Goal: Task Accomplishment & Management: Manage account settings

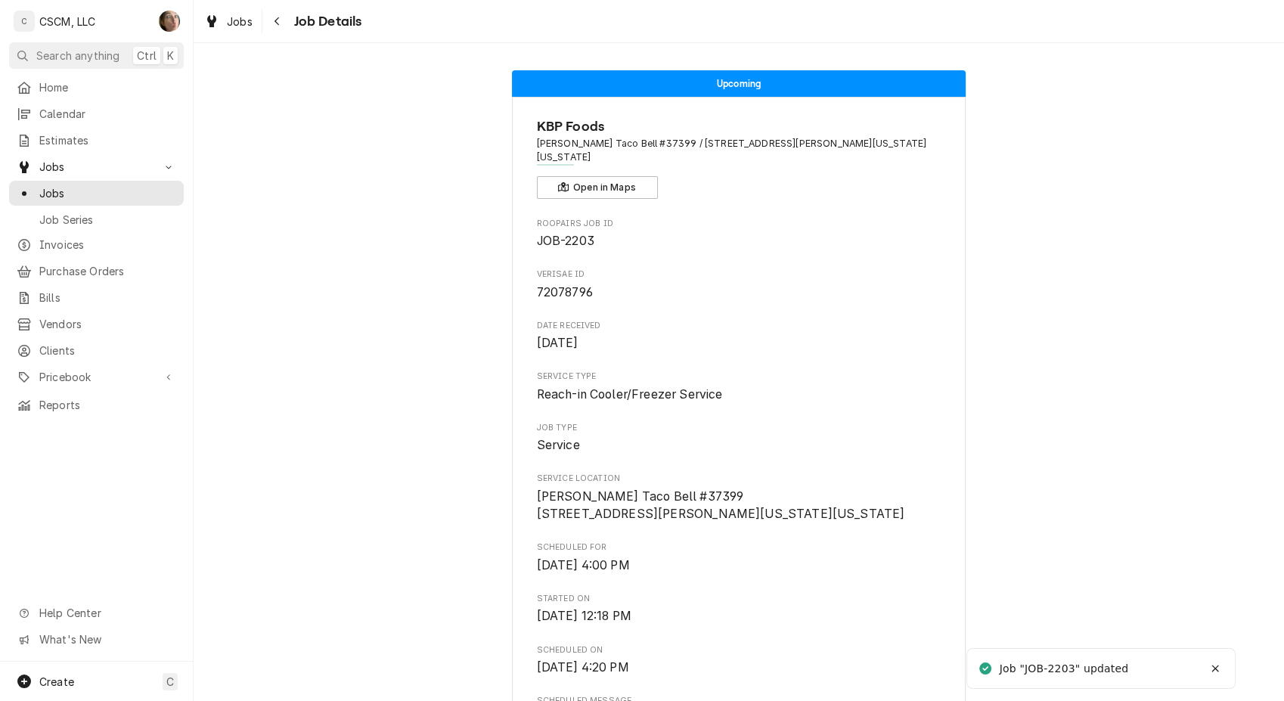
click at [266, 22] on button "Navigate back" at bounding box center [278, 21] width 24 height 24
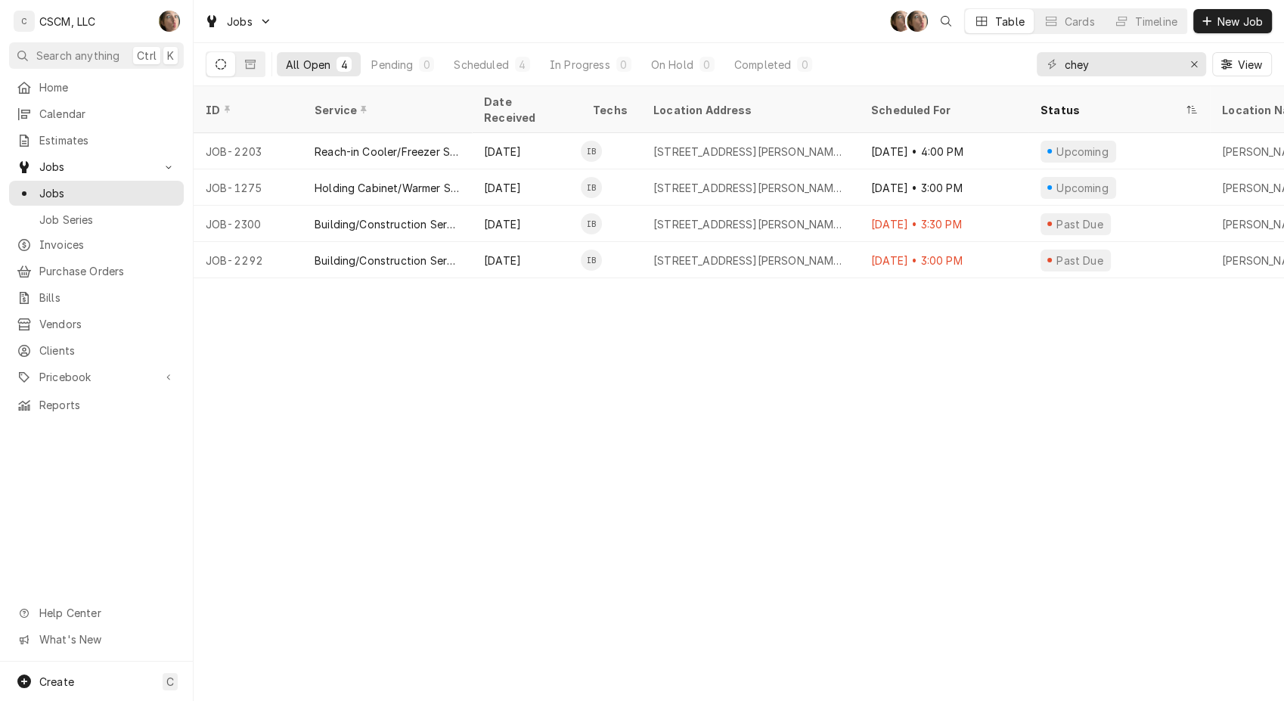
click at [939, 206] on div "Sep 26 • 3:30 PM" at bounding box center [943, 224] width 169 height 36
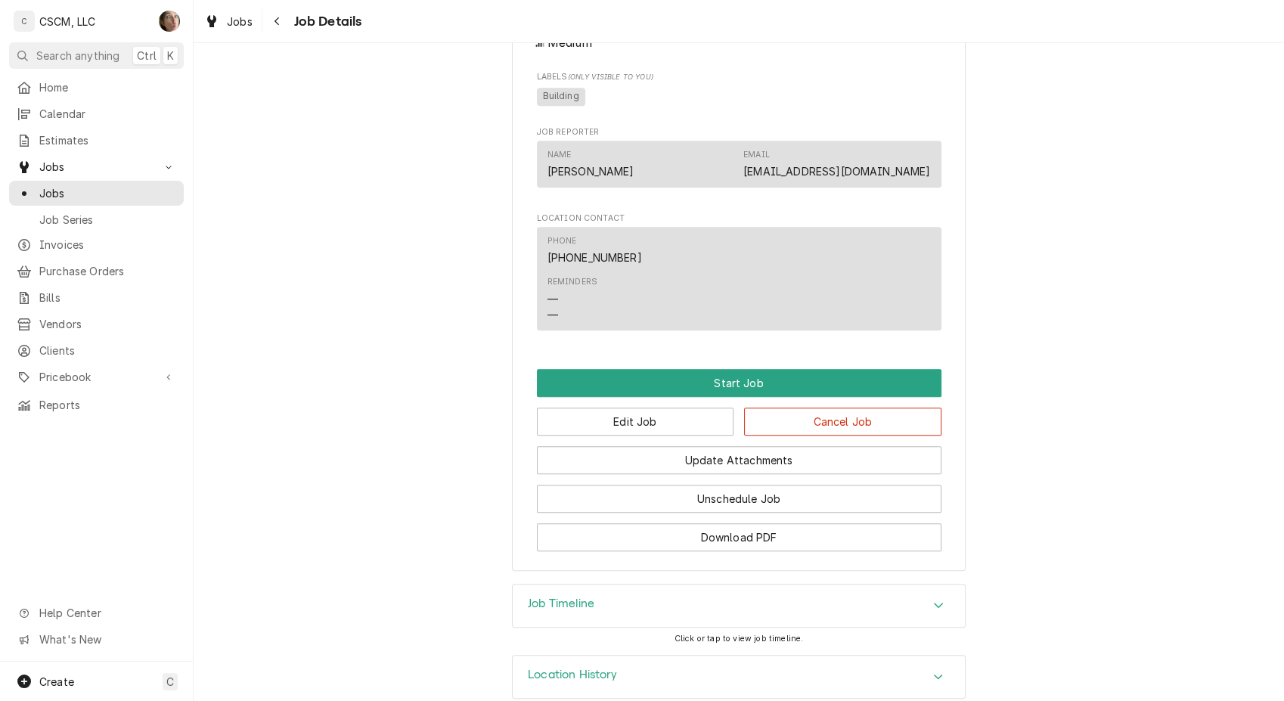
scroll to position [924, 0]
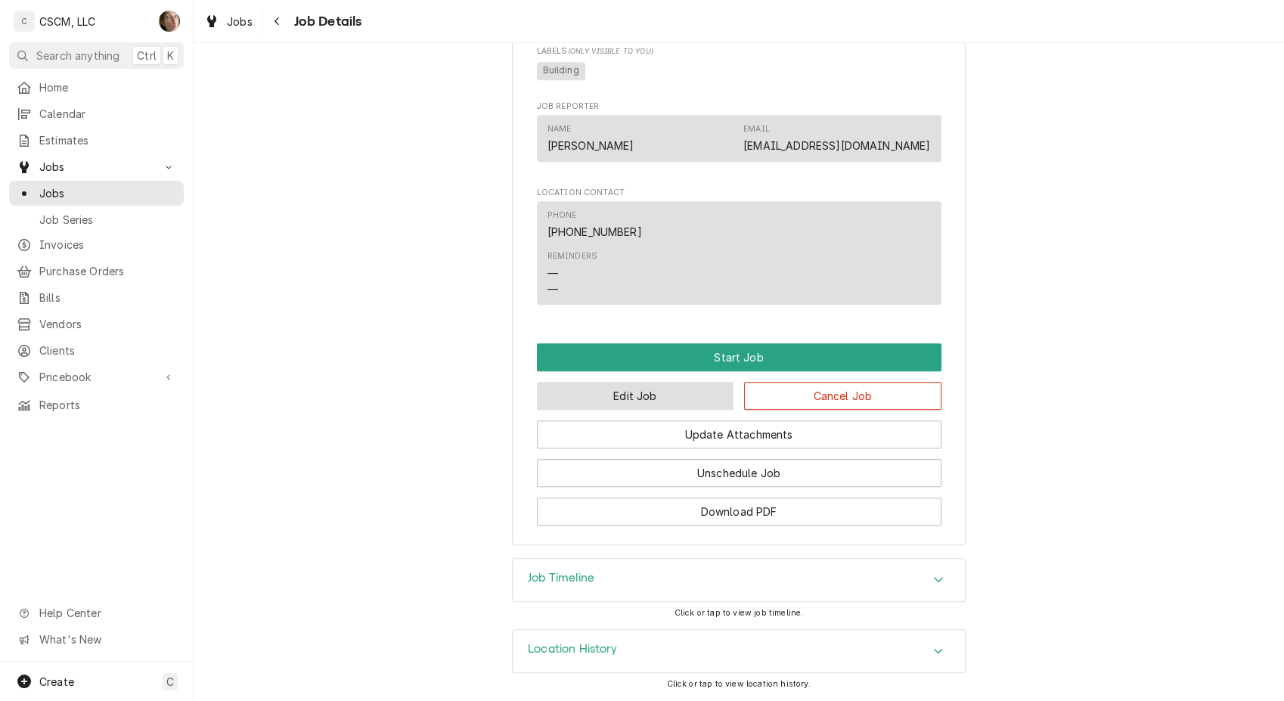
click at [619, 399] on button "Edit Job" at bounding box center [635, 396] width 197 height 28
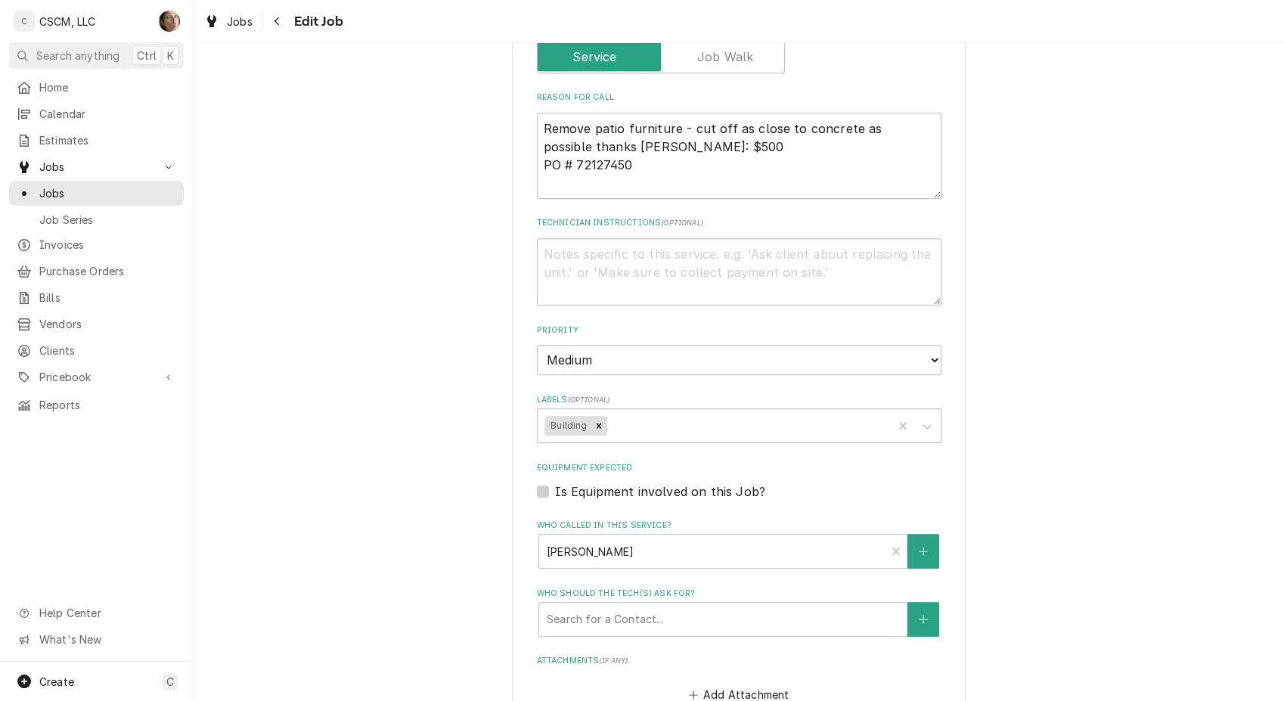
type textarea "x"
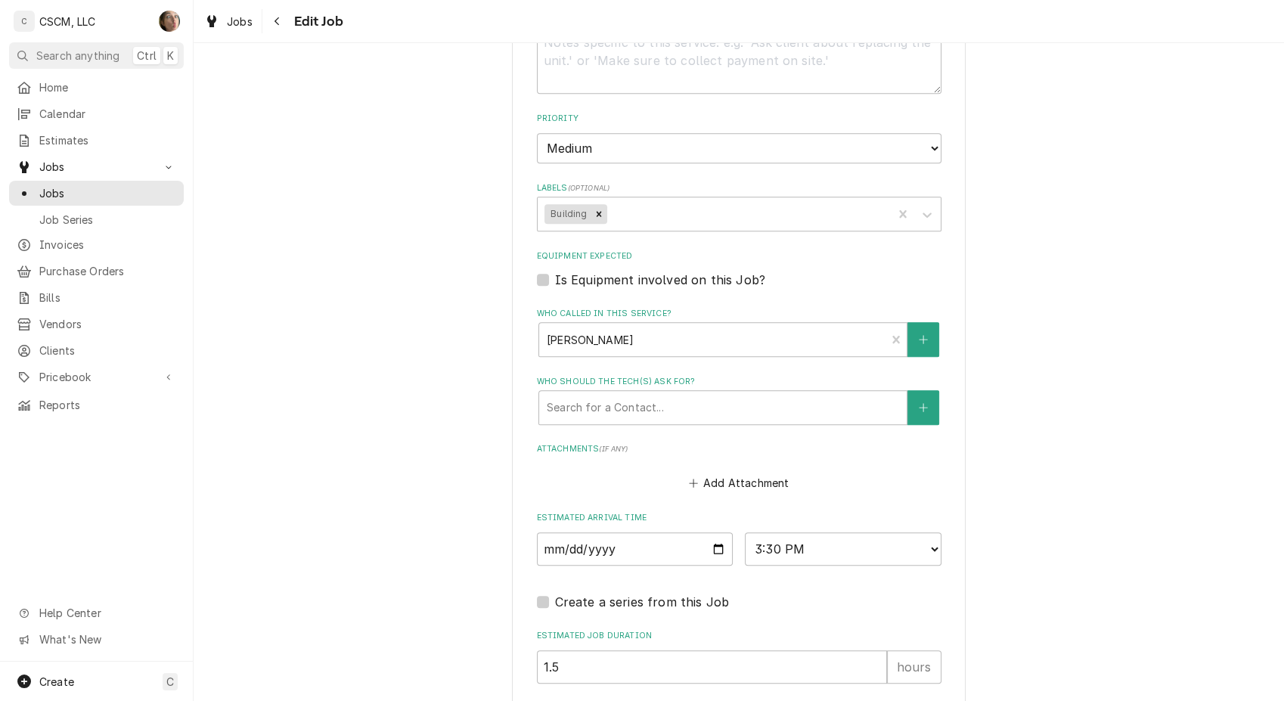
scroll to position [1107, 0]
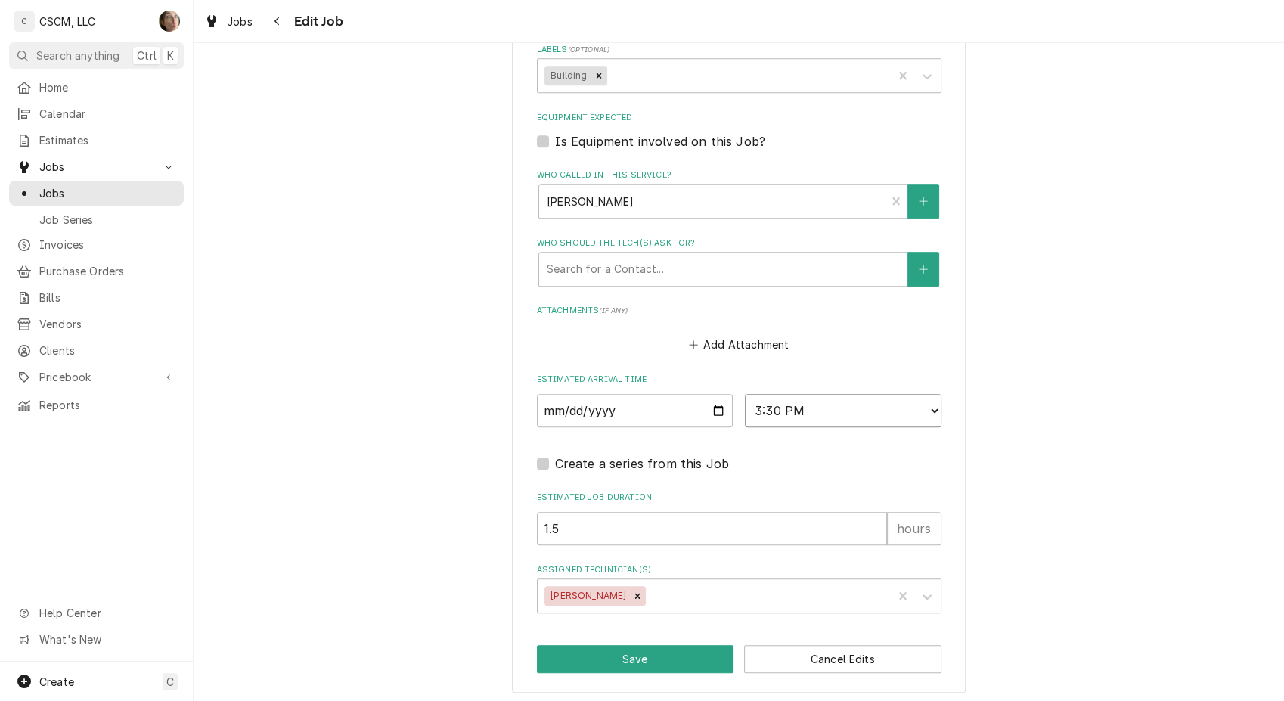
click at [817, 404] on select "AM / PM 6:00 AM 6:15 AM 6:30 AM 6:45 AM 7:00 AM 7:15 AM 7:30 AM 7:45 AM 8:00 AM…" at bounding box center [843, 410] width 197 height 33
select select "17:00:00"
click at [745, 394] on select "AM / PM 6:00 AM 6:15 AM 6:30 AM 6:45 AM 7:00 AM 7:15 AM 7:30 AM 7:45 AM 8:00 AM…" at bounding box center [843, 410] width 197 height 33
click at [635, 514] on input "1.5" at bounding box center [712, 528] width 350 height 33
type textarea "x"
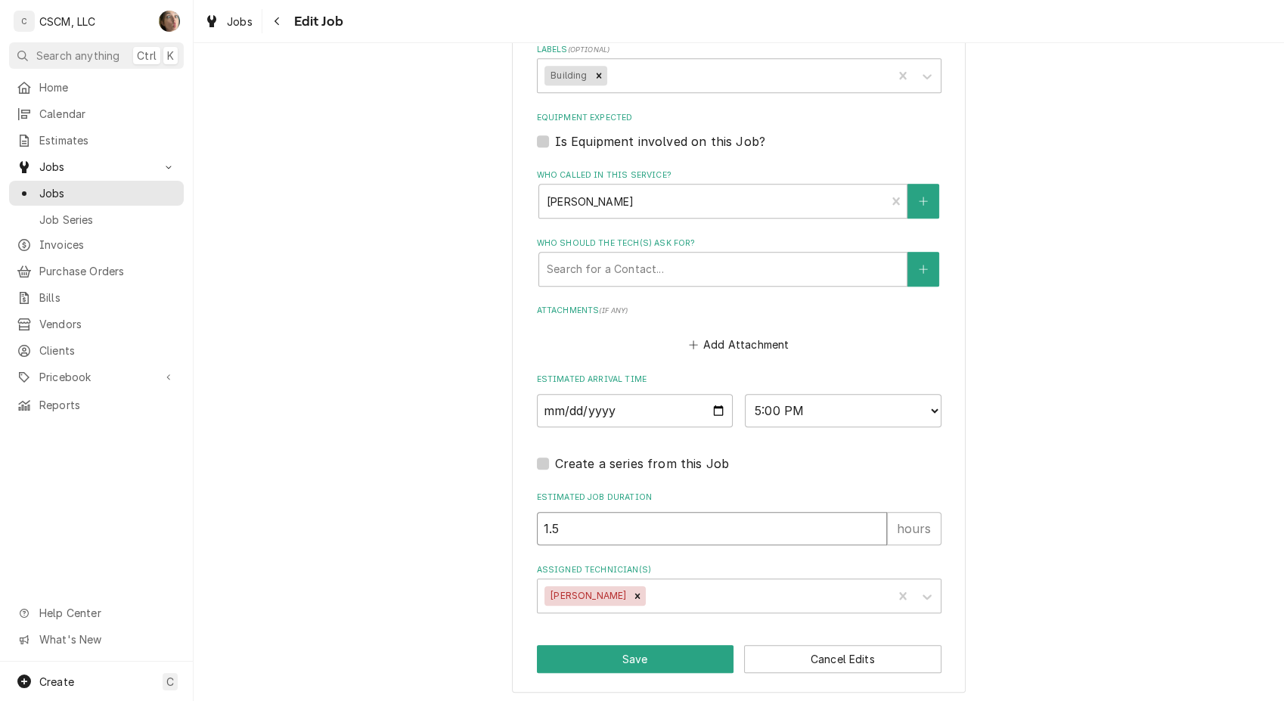
type input "1"
type textarea "x"
type input "1"
click at [713, 405] on input "2025-09-26" at bounding box center [635, 410] width 197 height 33
type textarea "x"
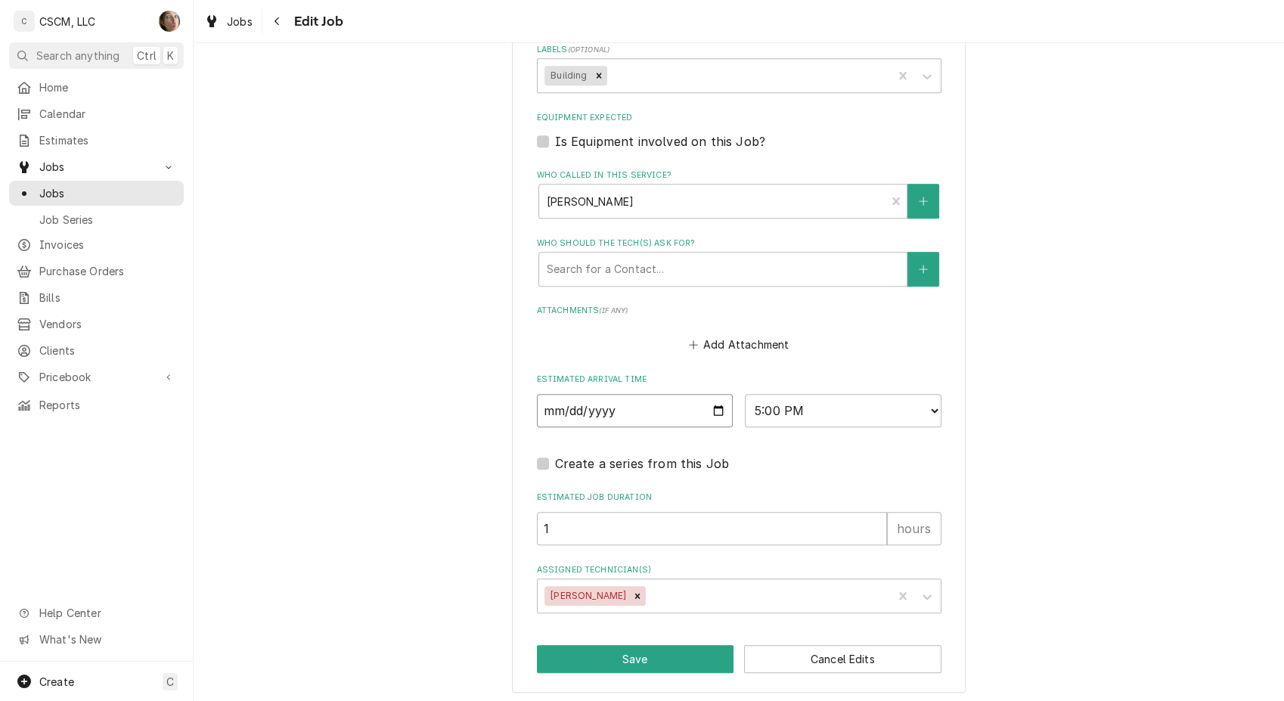
type input "2025-09-30"
click at [638, 647] on button "Save" at bounding box center [635, 659] width 197 height 28
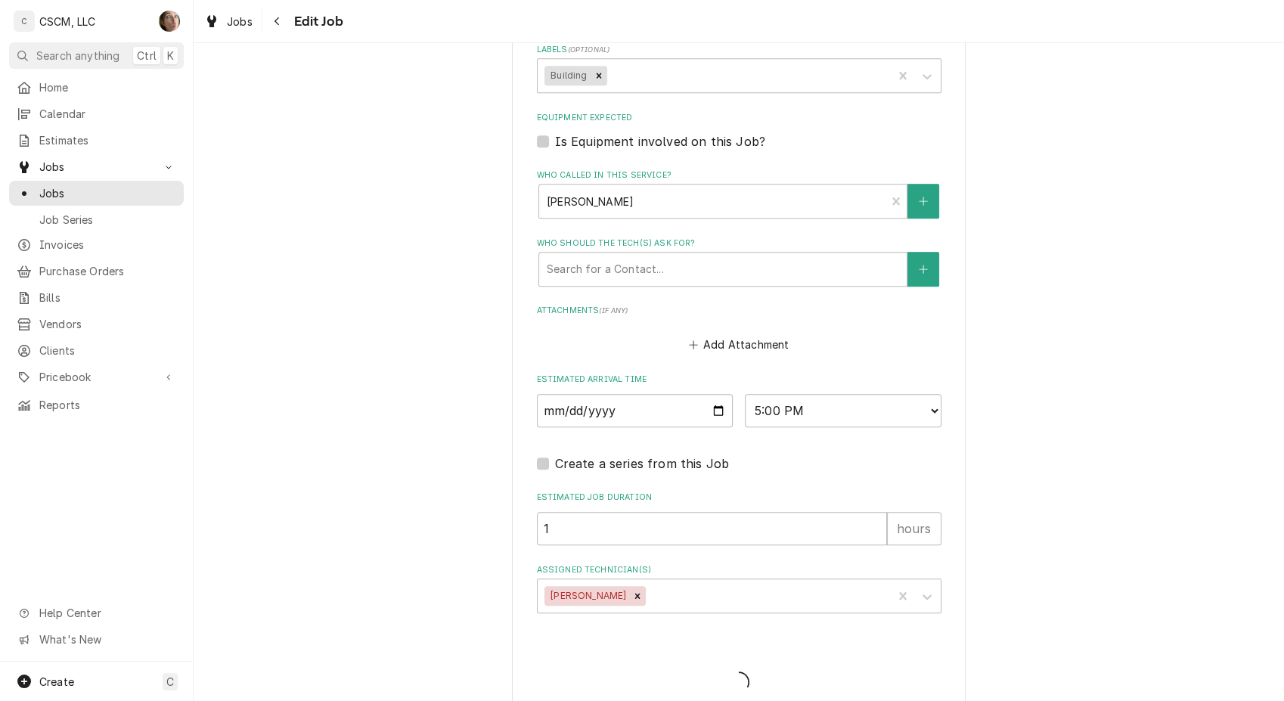
type textarea "x"
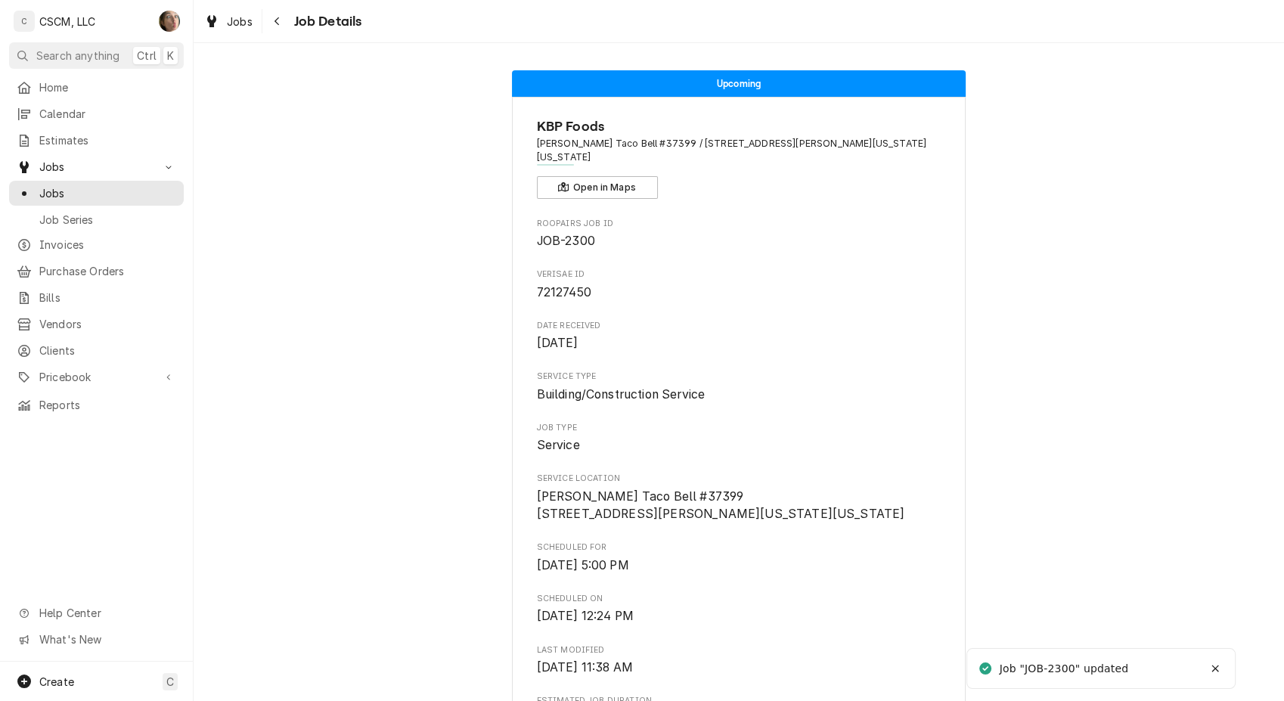
click at [278, 21] on icon "Navigate back" at bounding box center [277, 21] width 7 height 11
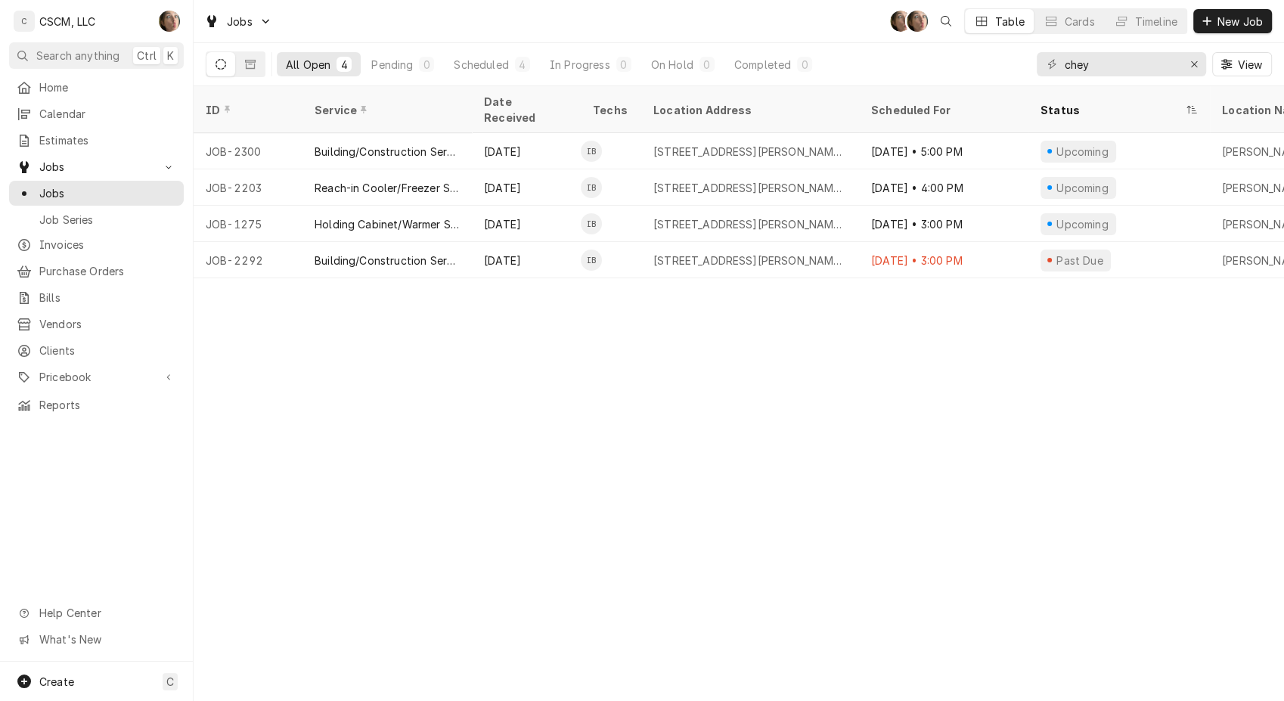
click at [1090, 253] on div "Past Due" at bounding box center [1080, 261] width 51 height 16
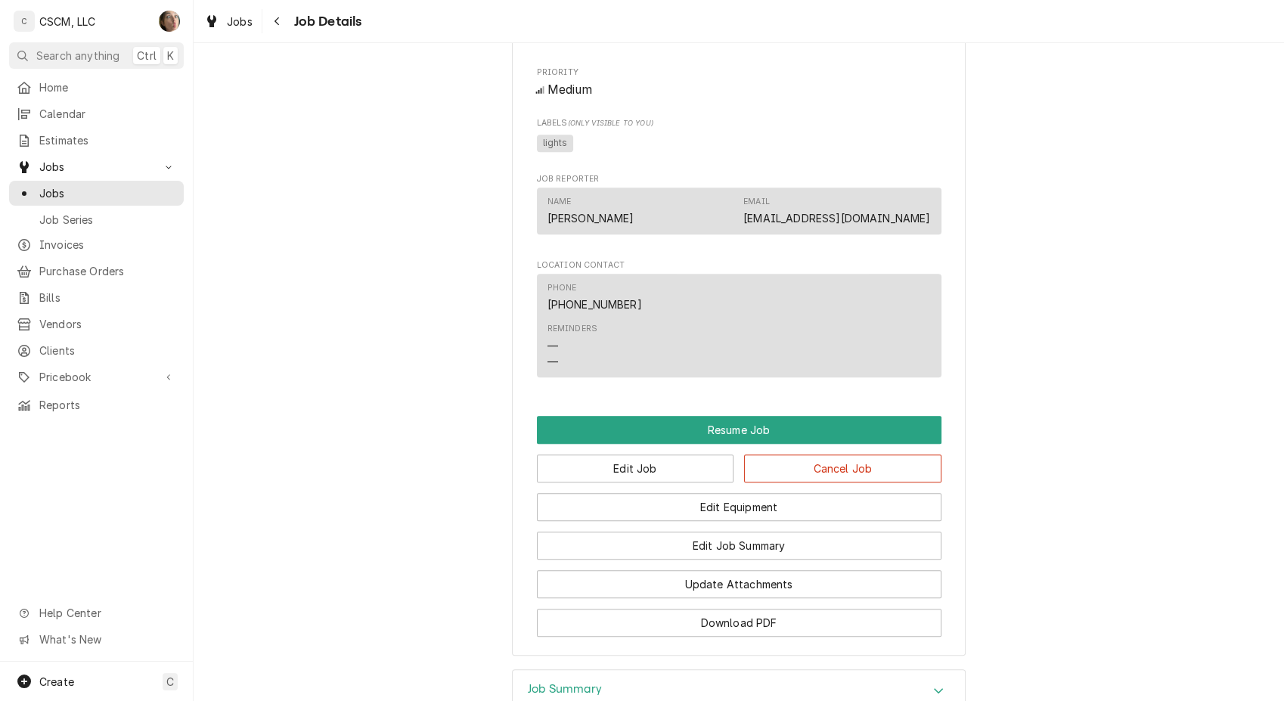
scroll to position [1135, 0]
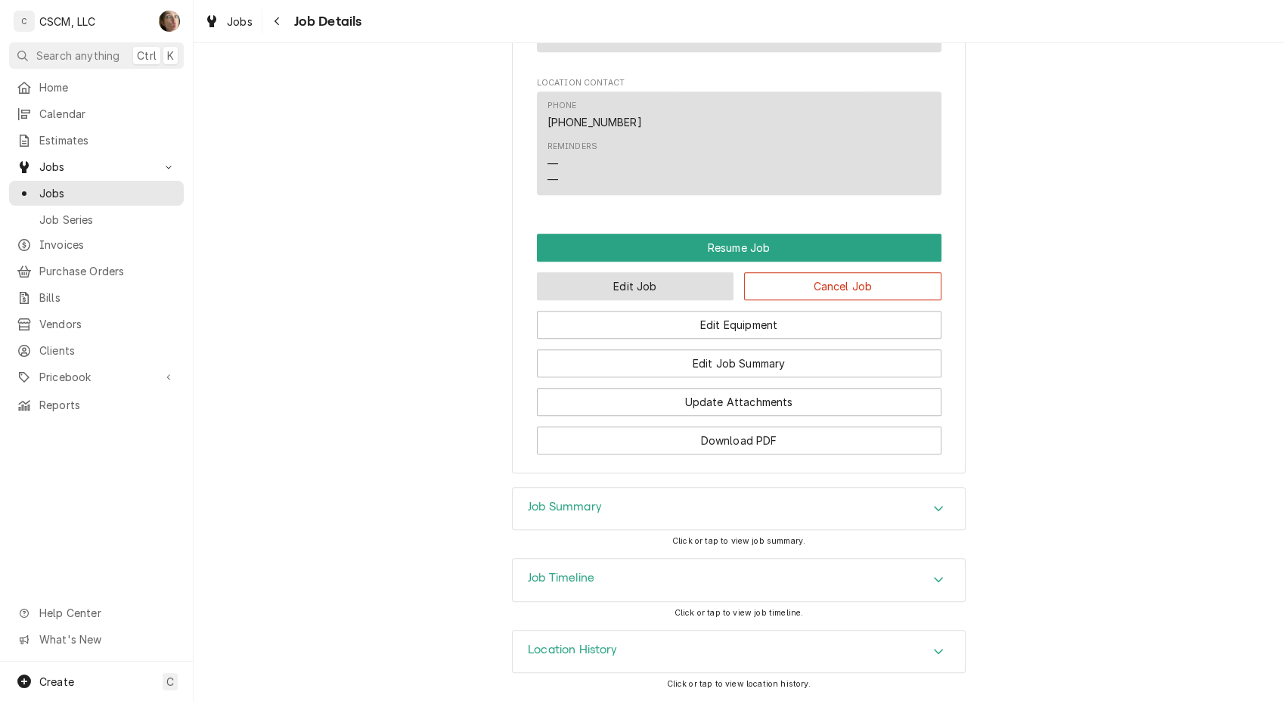
click at [616, 279] on button "Edit Job" at bounding box center [635, 286] width 197 height 28
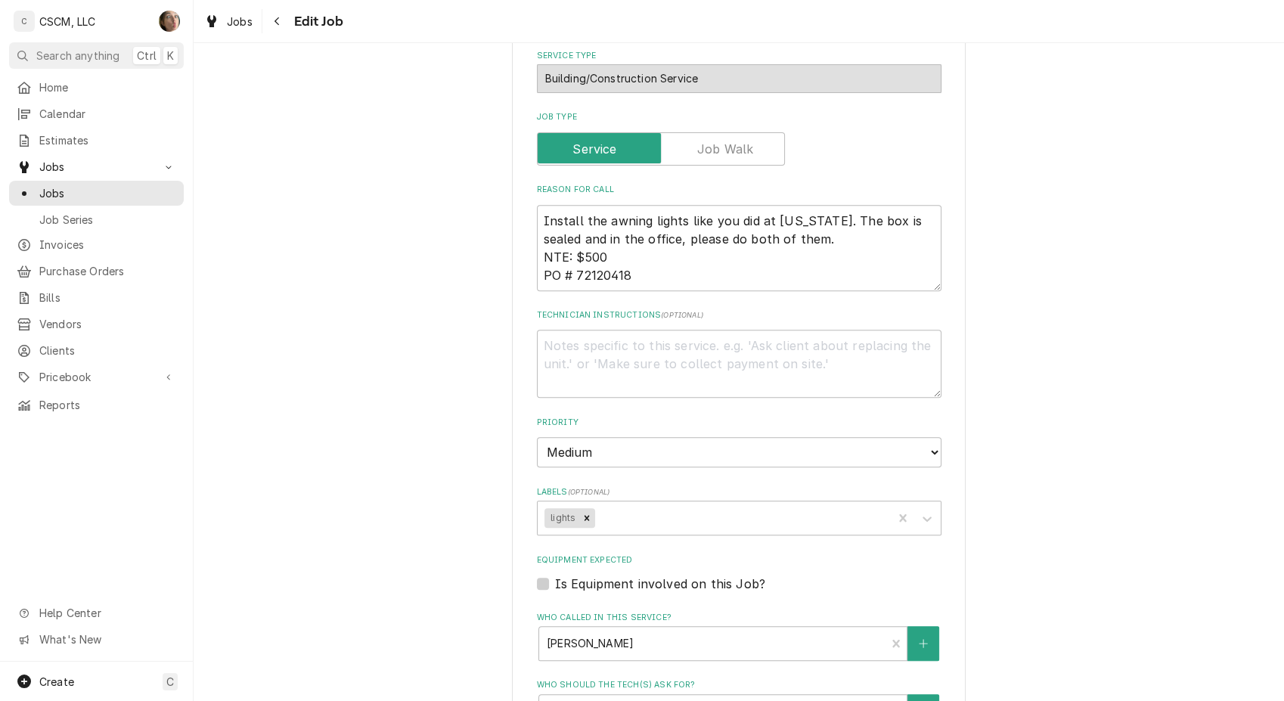
type textarea "x"
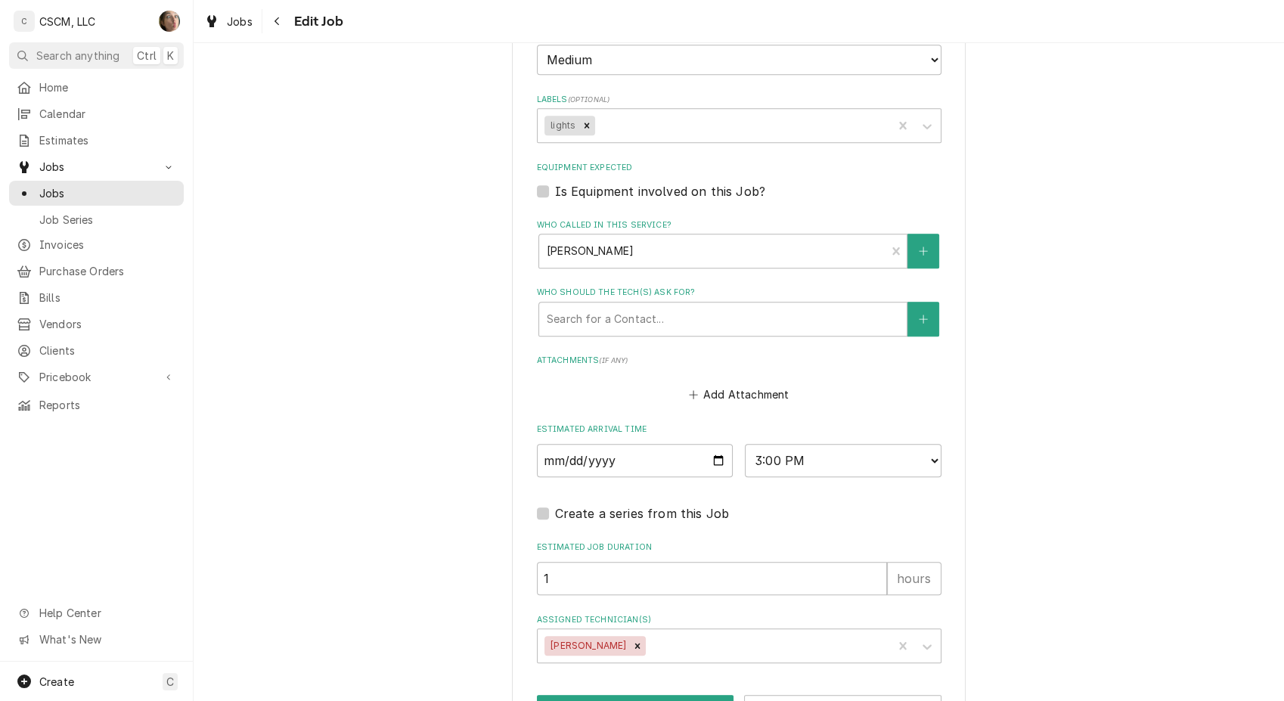
scroll to position [1012, 0]
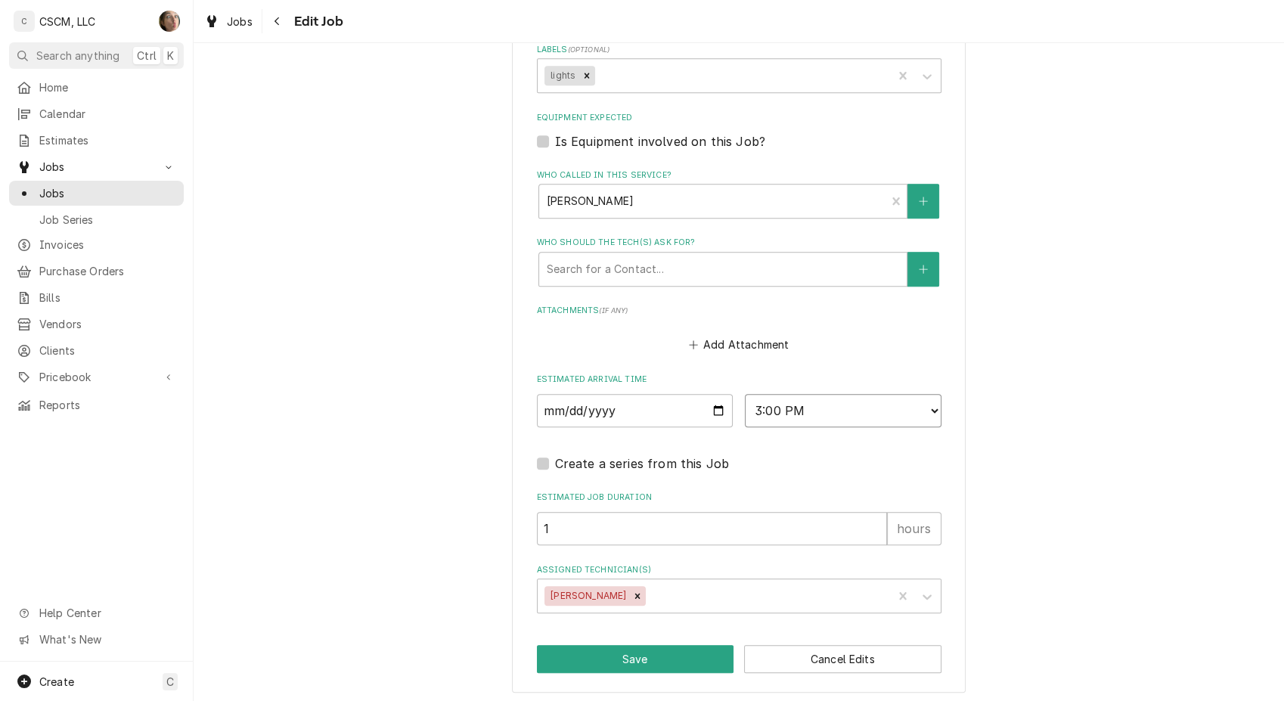
click at [815, 415] on select "AM / PM 6:00 AM 6:15 AM 6:30 AM 6:45 AM 7:00 AM 7:15 AM 7:30 AM 7:45 AM 8:00 AM…" at bounding box center [843, 410] width 197 height 33
select select "18:00:00"
click at [745, 394] on select "AM / PM 6:00 AM 6:15 AM 6:30 AM 6:45 AM 7:00 AM 7:15 AM 7:30 AM 7:45 AM 8:00 AM…" at bounding box center [843, 410] width 197 height 33
type textarea "x"
click at [717, 406] on input "2025-09-26" at bounding box center [635, 410] width 197 height 33
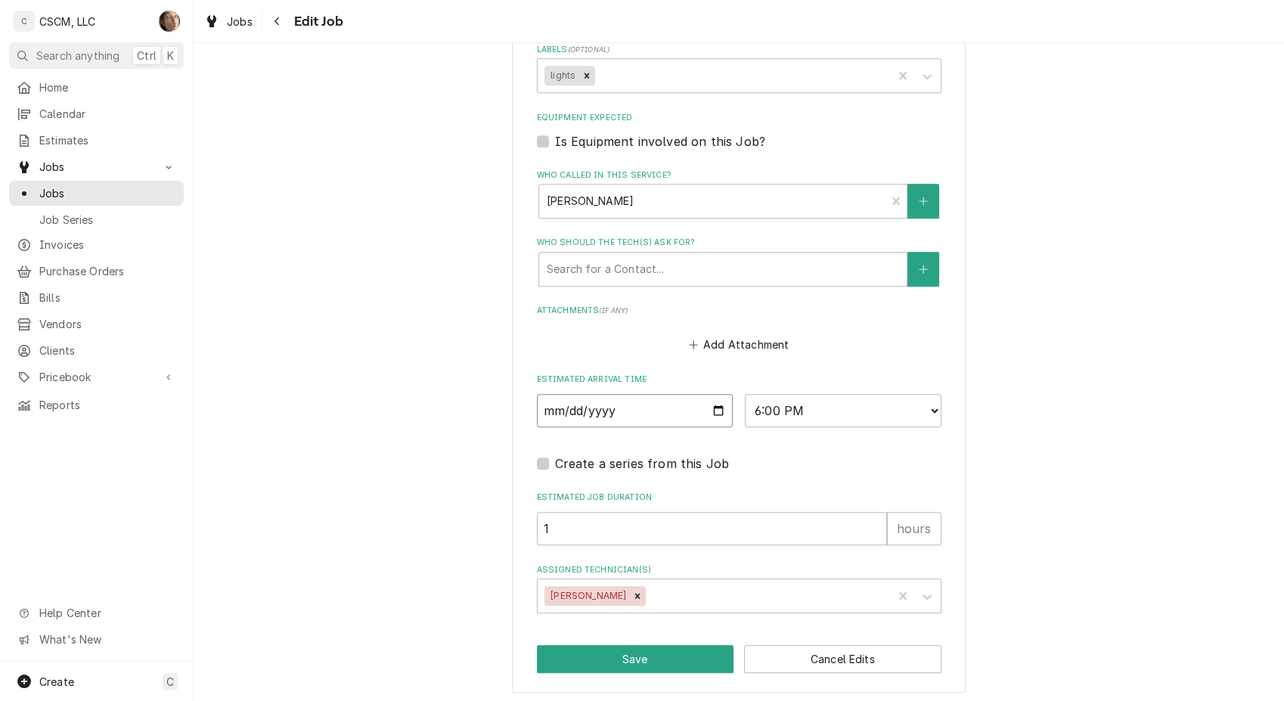
type input "2025-09-30"
click at [659, 653] on button "Save" at bounding box center [635, 659] width 197 height 28
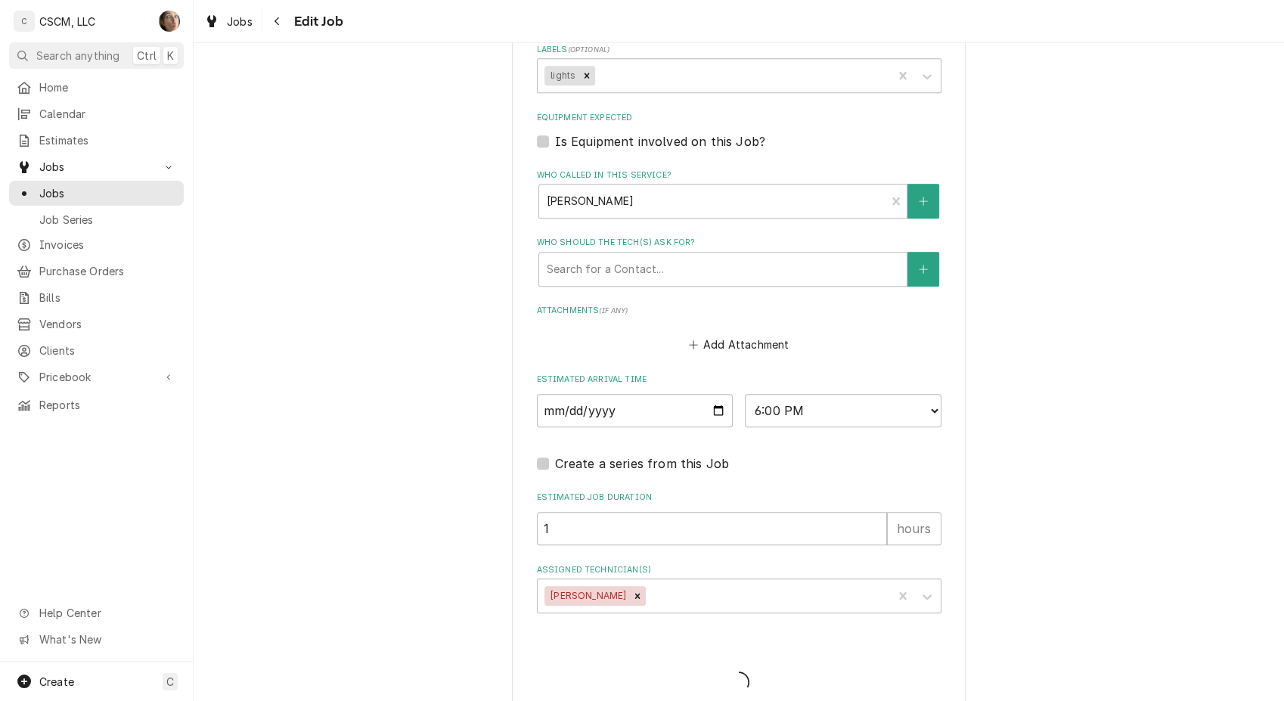
type textarea "x"
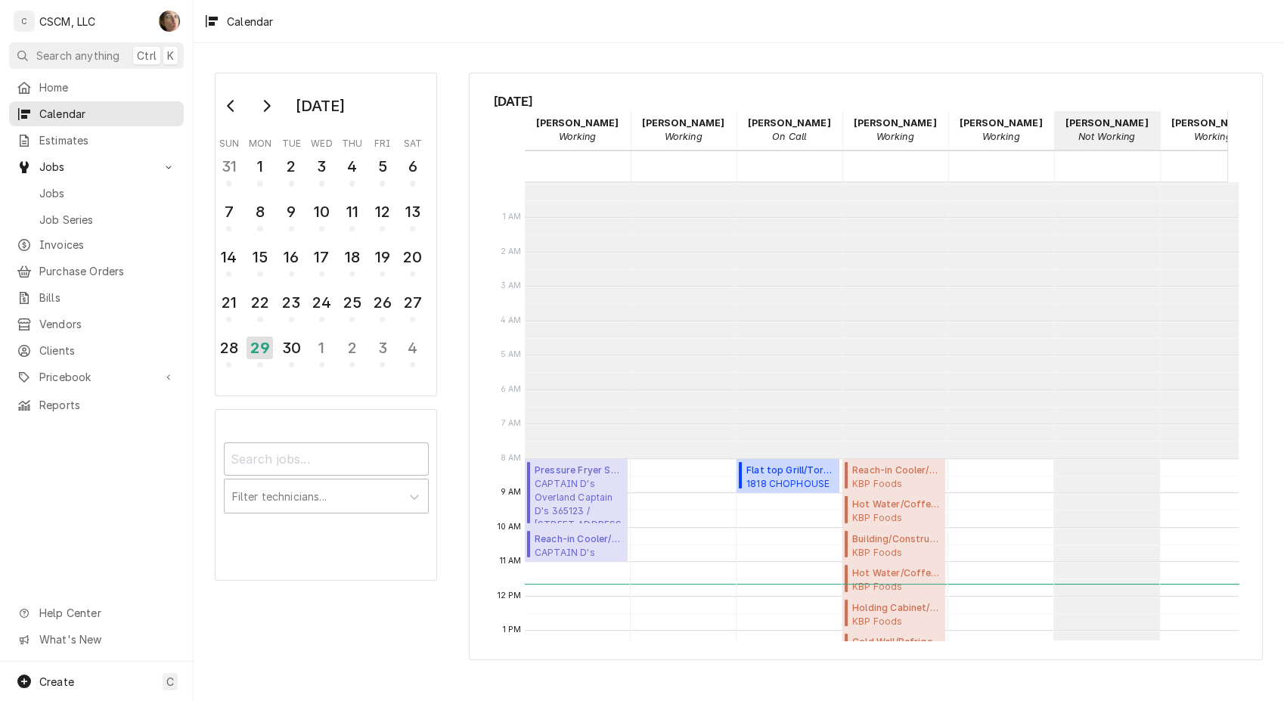
scroll to position [275, 0]
